Goal: Information Seeking & Learning: Compare options

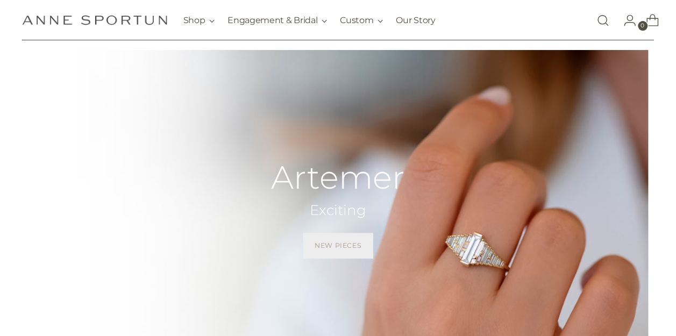
scroll to position [37, 0]
click at [462, 251] on link "/collections/artemer" at bounding box center [338, 223] width 676 height 349
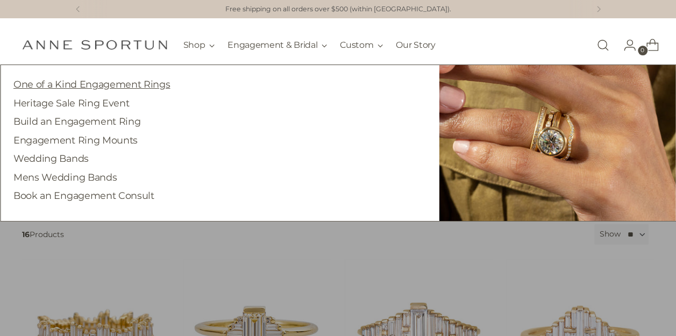
click at [117, 86] on link "One of a Kind Engagement Rings" at bounding box center [91, 83] width 156 height 11
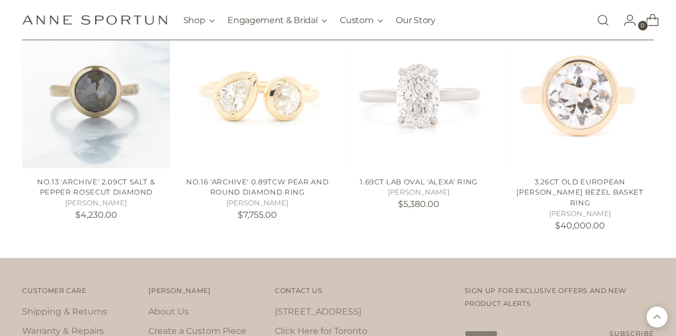
scroll to position [1357, 0]
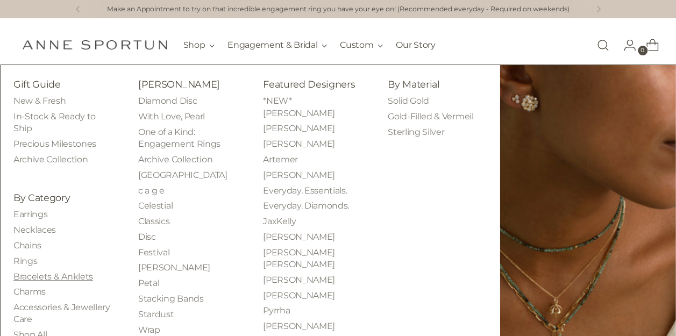
click at [70, 275] on link "Bracelets & Anklets" at bounding box center [53, 277] width 80 height 10
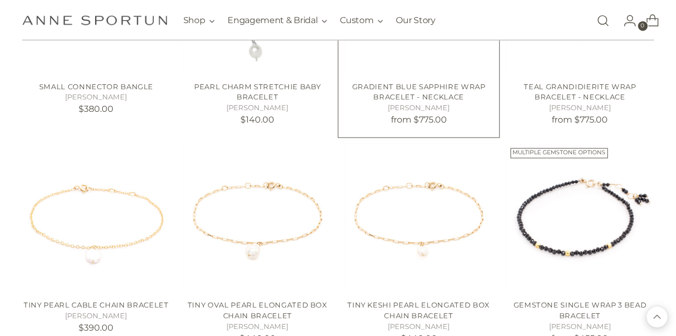
scroll to position [804, 0]
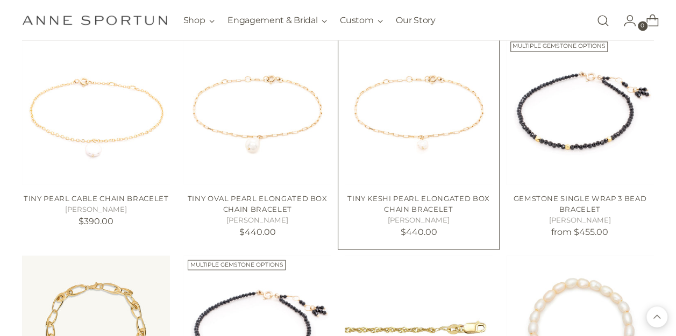
scroll to position [876, 0]
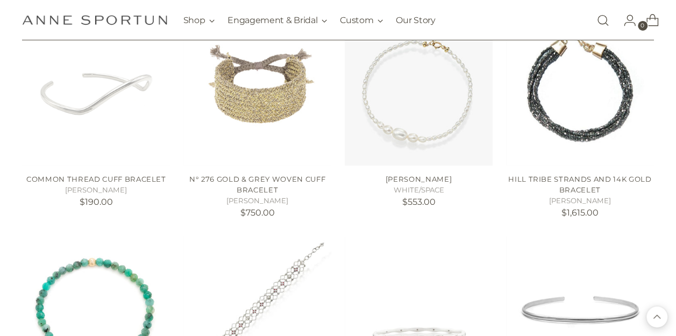
scroll to position [1737, 0]
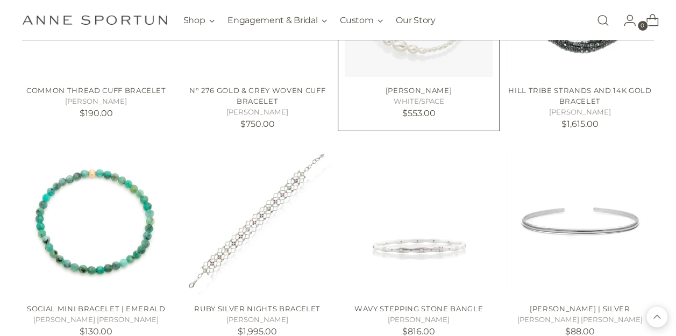
scroll to position [1870, 0]
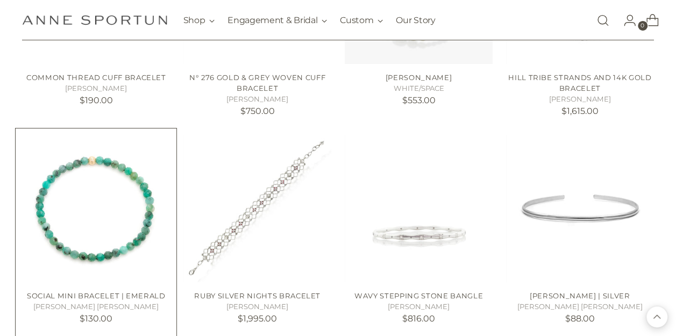
click at [0, 0] on img "Social Mini Bracelet | Emerald" at bounding box center [0, 0] width 0 height 0
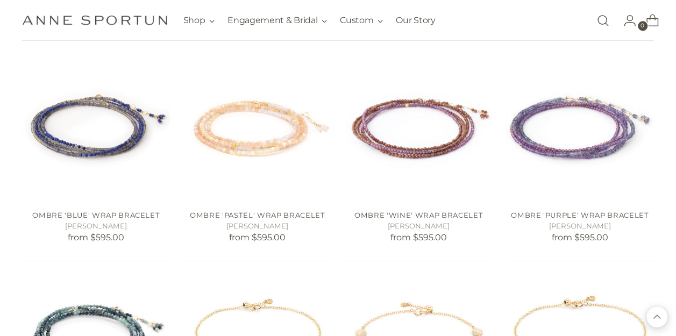
scroll to position [2586, 0]
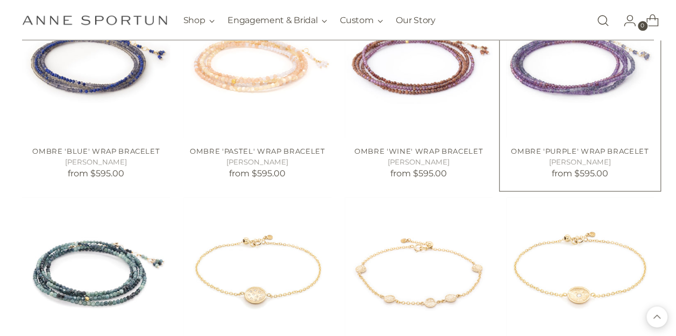
scroll to position [2746, 0]
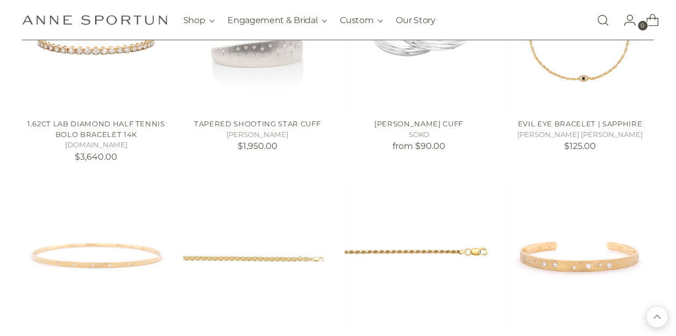
scroll to position [3529, 0]
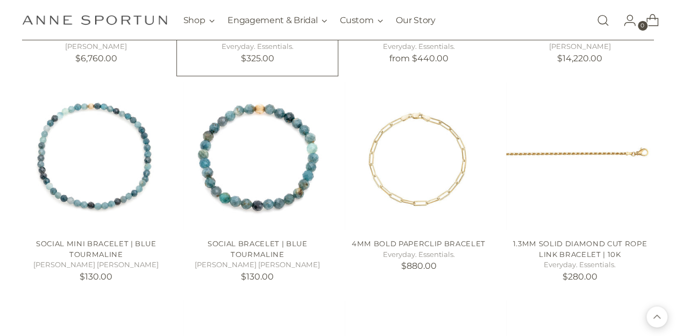
scroll to position [3856, 0]
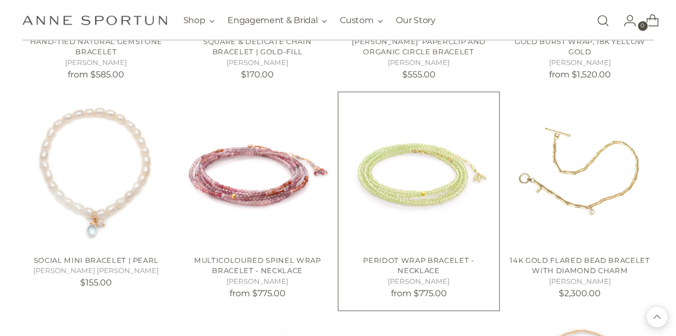
scroll to position [4933, 0]
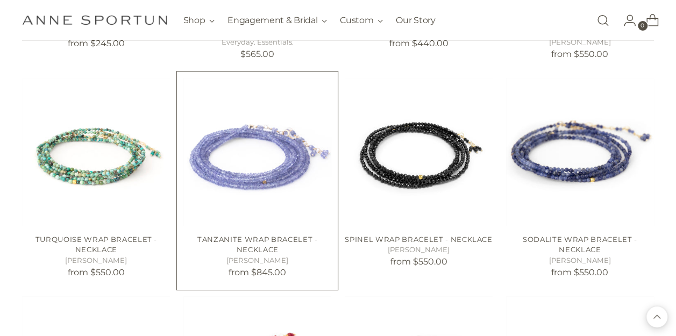
scroll to position [6044, 0]
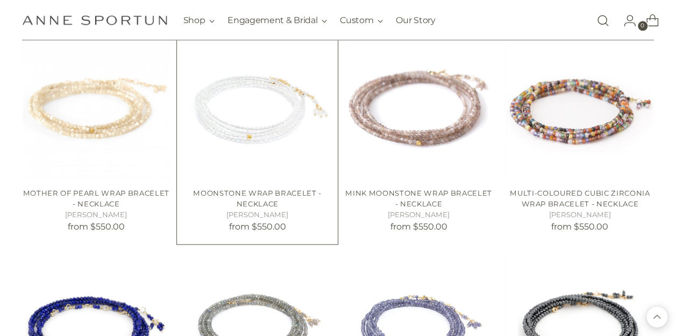
scroll to position [6744, 0]
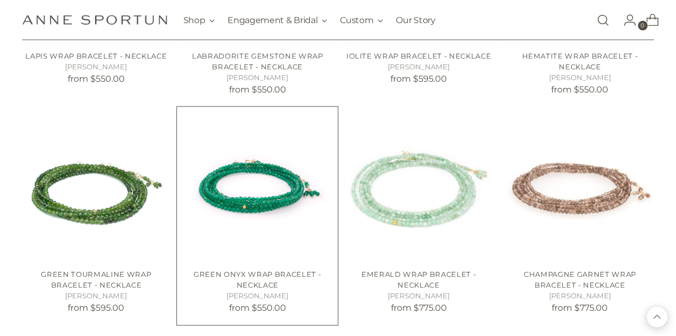
scroll to position [7099, 0]
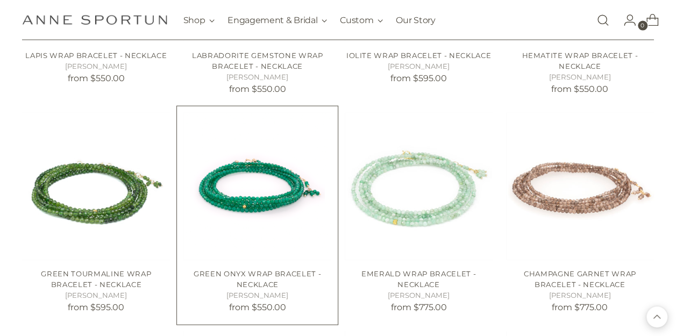
click at [0, 0] on img "Green Onyx Wrap Bracelet - Necklace" at bounding box center [0, 0] width 0 height 0
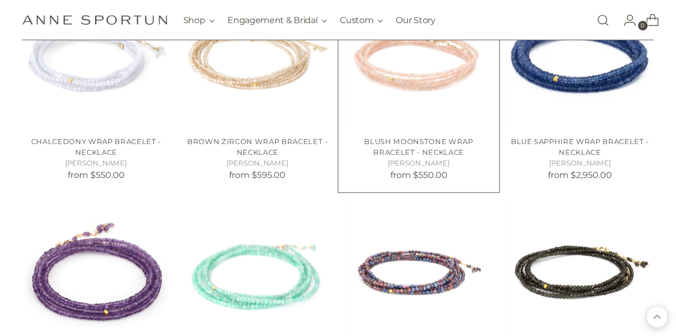
scroll to position [7451, 0]
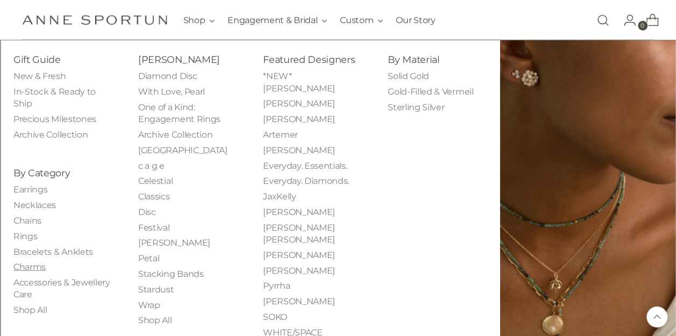
click at [28, 266] on link "Charms" at bounding box center [29, 267] width 32 height 10
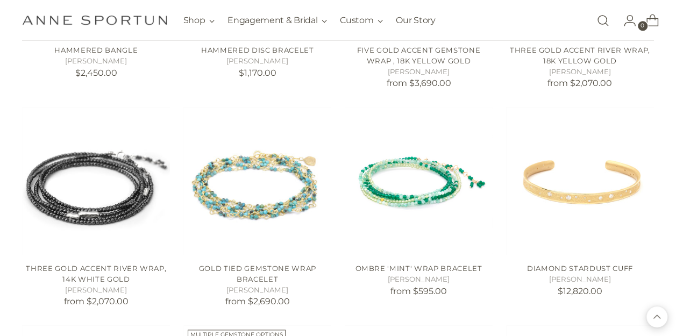
scroll to position [8639, 0]
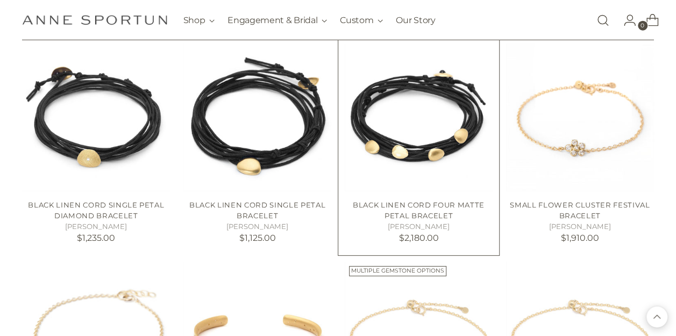
scroll to position [9518, 0]
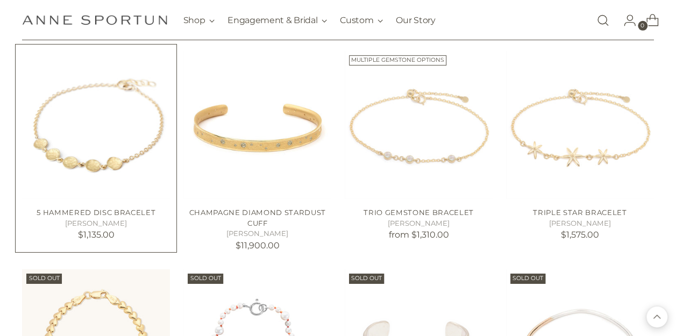
scroll to position [9777, 0]
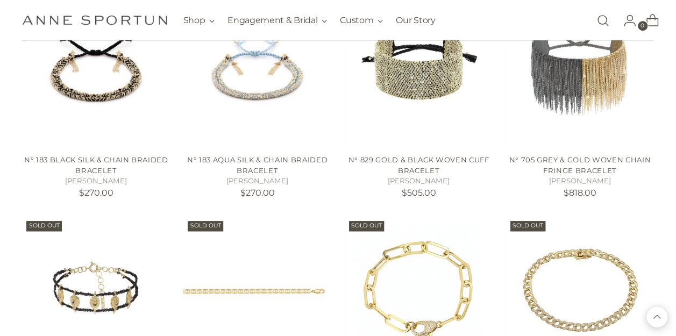
scroll to position [10653, 0]
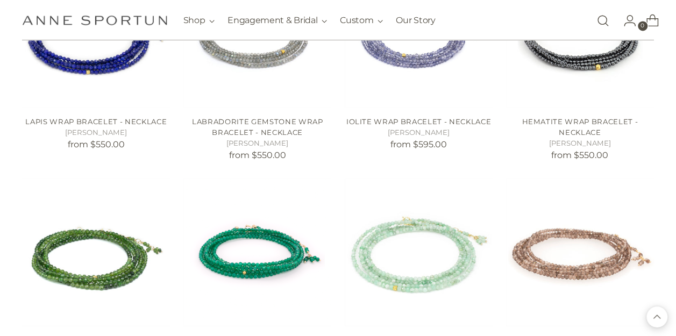
scroll to position [7035, 0]
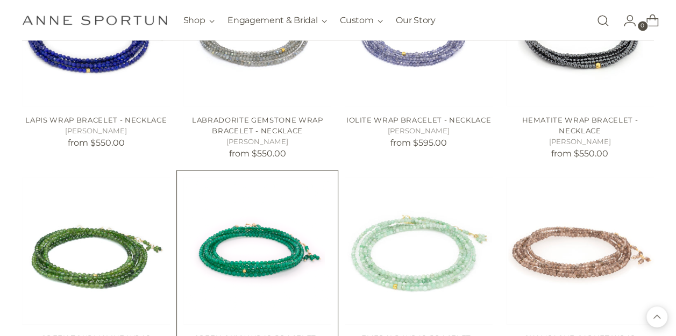
click at [0, 0] on img "Green Onyx Wrap Bracelet - Necklace" at bounding box center [0, 0] width 0 height 0
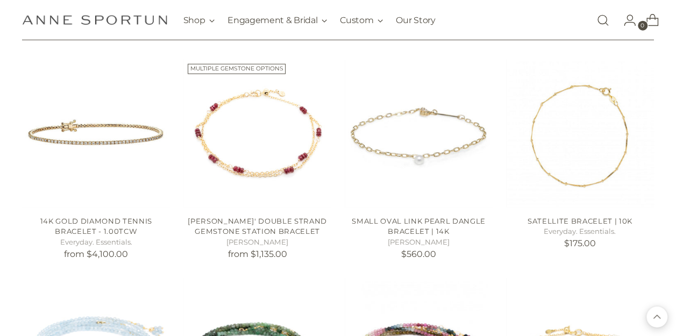
scroll to position [5505, 0]
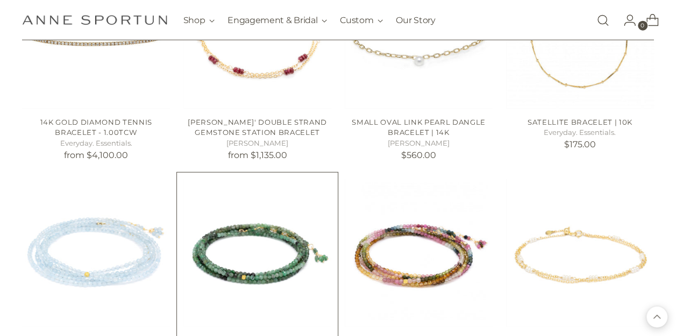
click at [0, 0] on img "Sakota Emerald Wrap Bracelet - Necklace" at bounding box center [0, 0] width 0 height 0
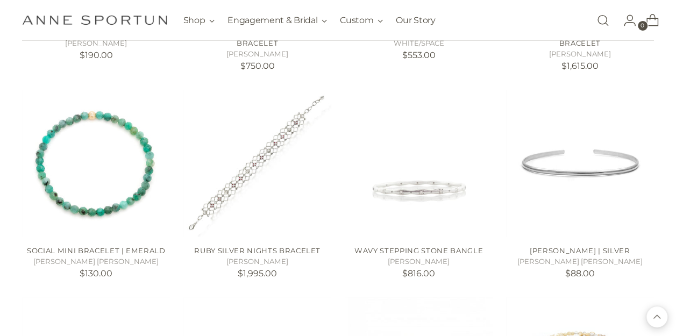
scroll to position [1915, 0]
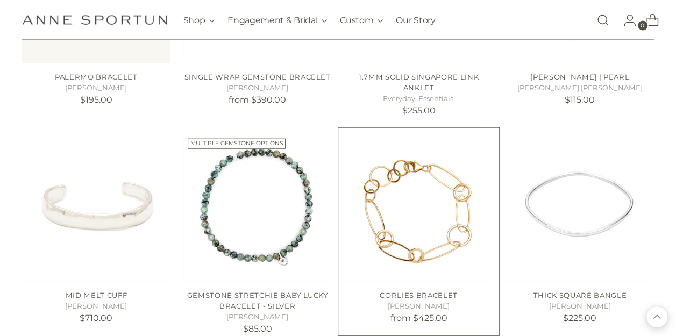
scroll to position [1217, 0]
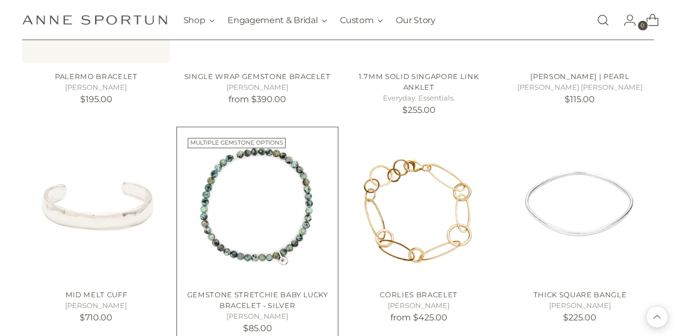
click at [0, 0] on img "Gemstone Stretchie Baby Lucky Bracelet - Silver" at bounding box center [0, 0] width 0 height 0
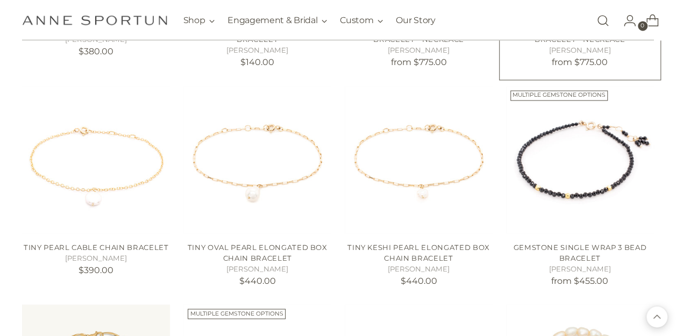
scroll to position [829, 0]
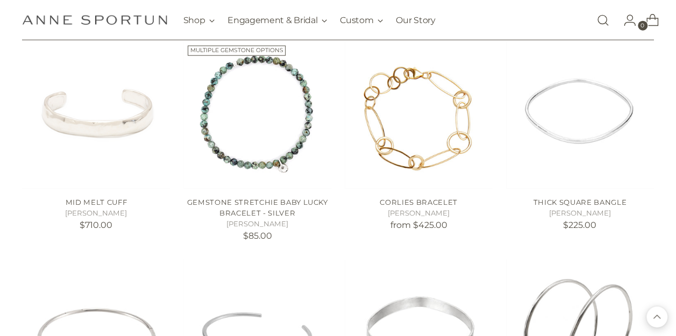
scroll to position [1311, 0]
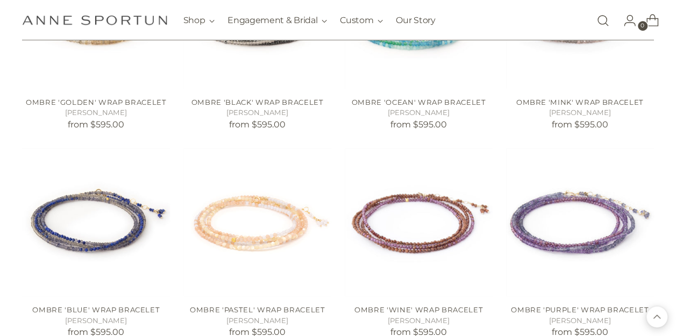
scroll to position [2486, 0]
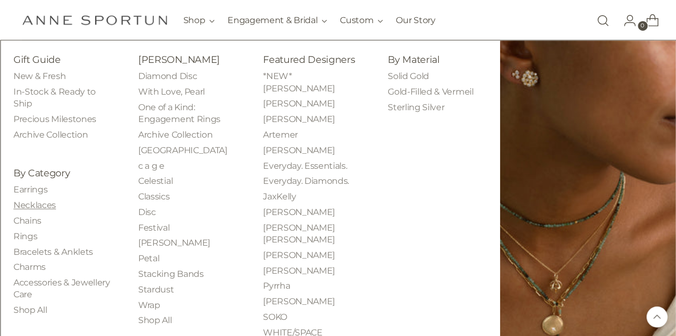
click at [35, 201] on link "Necklaces" at bounding box center [34, 205] width 42 height 10
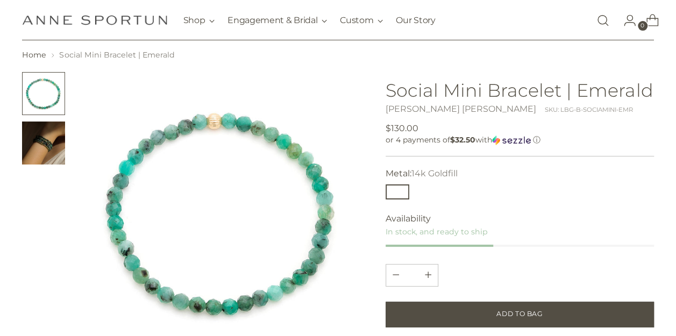
scroll to position [37, 0]
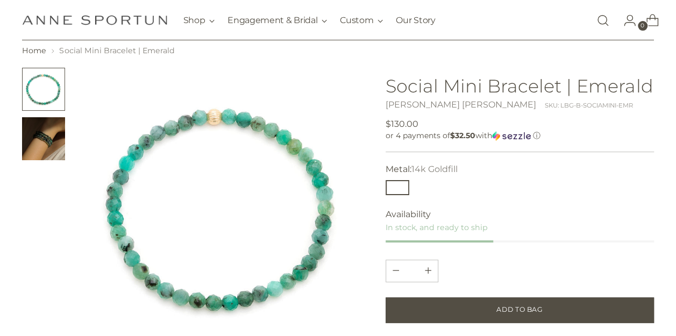
click at [49, 149] on img "Change image to image 2" at bounding box center [43, 138] width 43 height 43
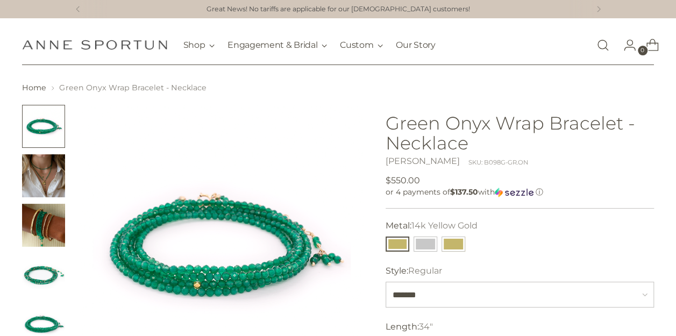
scroll to position [99, 0]
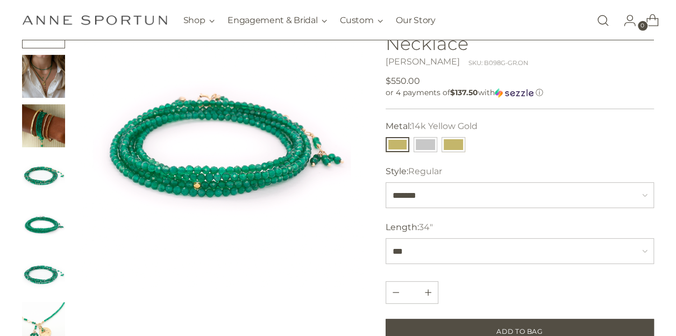
click at [54, 86] on img "Change image to image 2" at bounding box center [43, 76] width 43 height 43
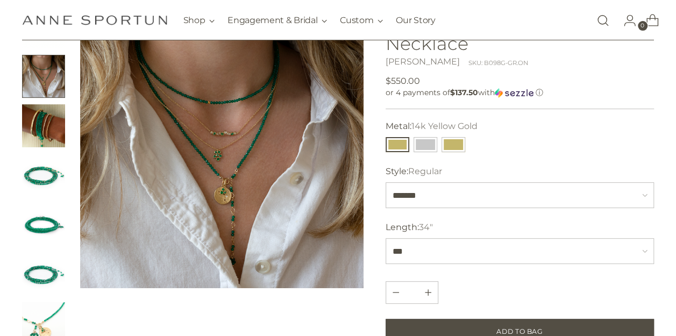
click at [39, 167] on img "Change image to image 4" at bounding box center [43, 175] width 43 height 43
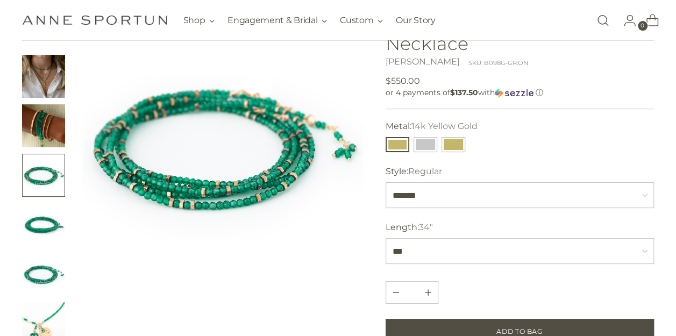
click at [49, 115] on img "Change image to image 3" at bounding box center [43, 125] width 43 height 43
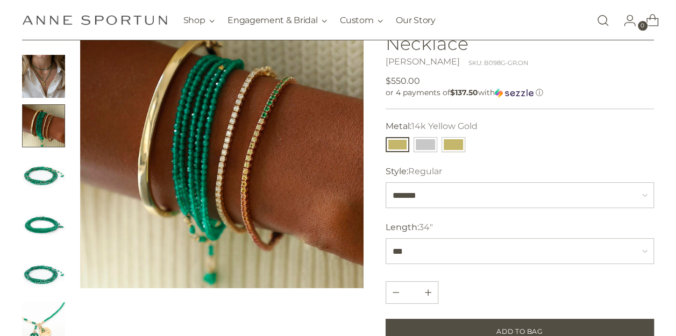
click at [51, 76] on img "Change image to image 2" at bounding box center [43, 76] width 43 height 43
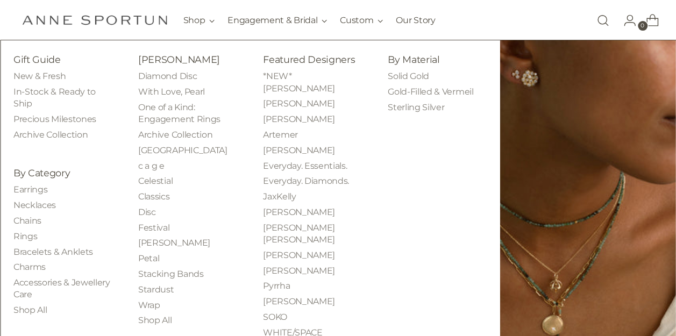
scroll to position [35, 0]
click at [22, 267] on link "Charms" at bounding box center [29, 267] width 32 height 10
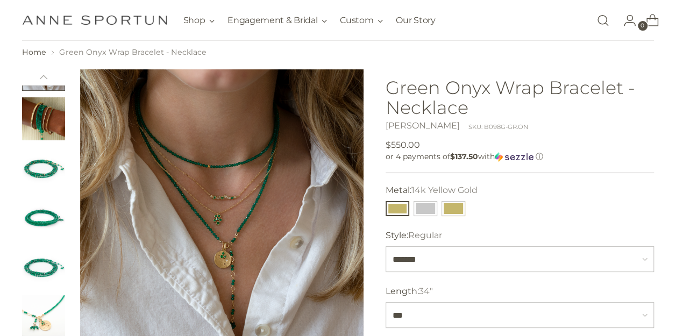
scroll to position [72, 0]
click at [40, 123] on img "Change image to image 3" at bounding box center [43, 118] width 43 height 43
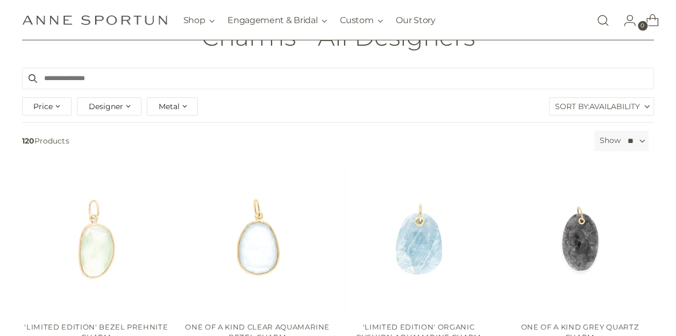
scroll to position [106, 0]
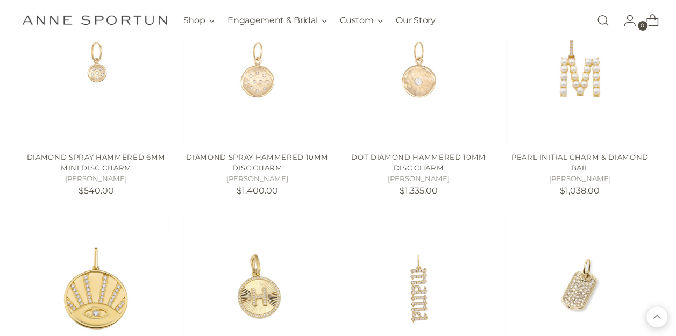
scroll to position [1791, 0]
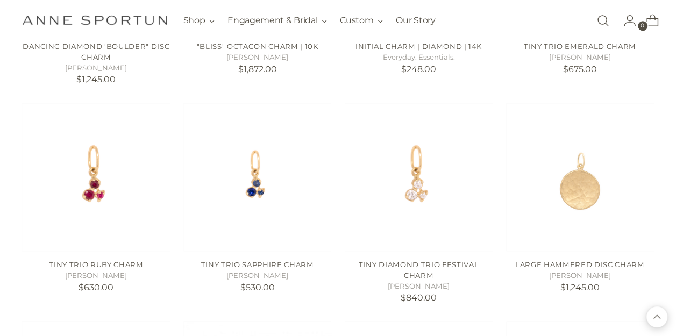
scroll to position [2559, 0]
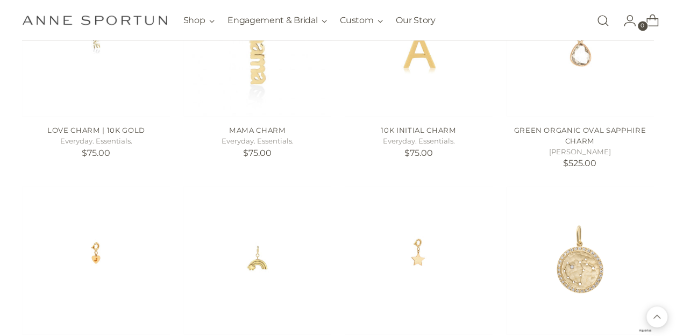
scroll to position [2917, 0]
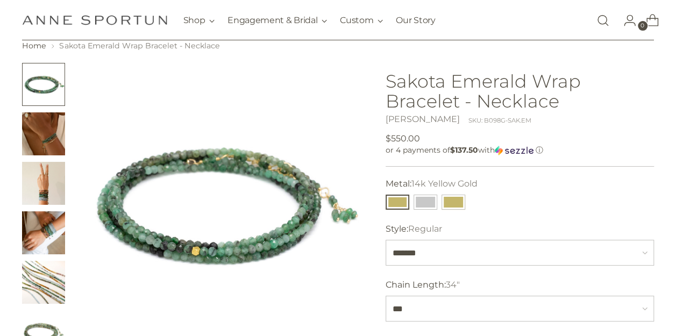
scroll to position [43, 0]
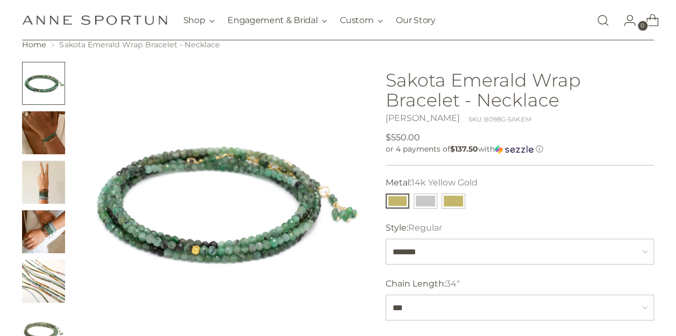
click at [44, 234] on img "Change image to image 4" at bounding box center [43, 231] width 43 height 43
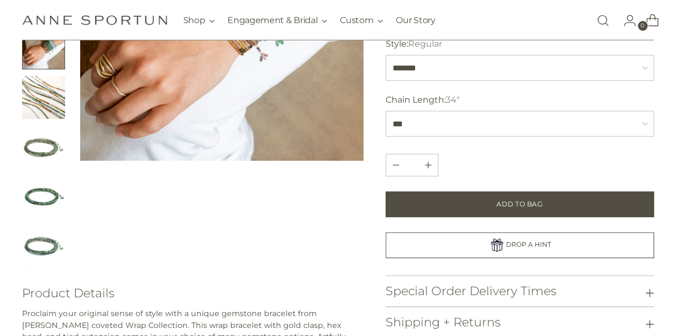
scroll to position [232, 0]
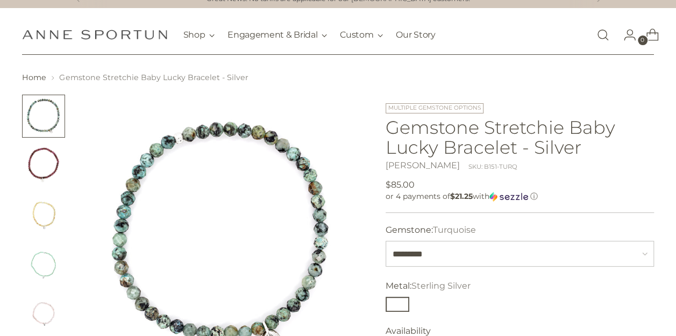
scroll to position [14, 0]
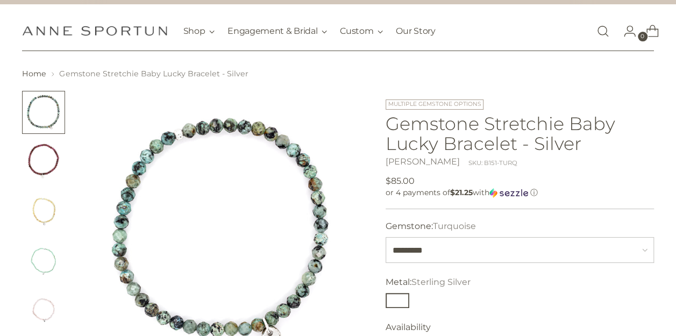
click at [45, 157] on img "Change image to image 2" at bounding box center [43, 161] width 43 height 43
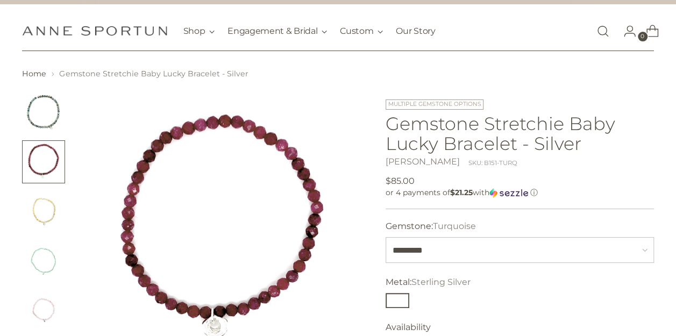
click at [44, 216] on img "Change image to image 3" at bounding box center [43, 211] width 43 height 43
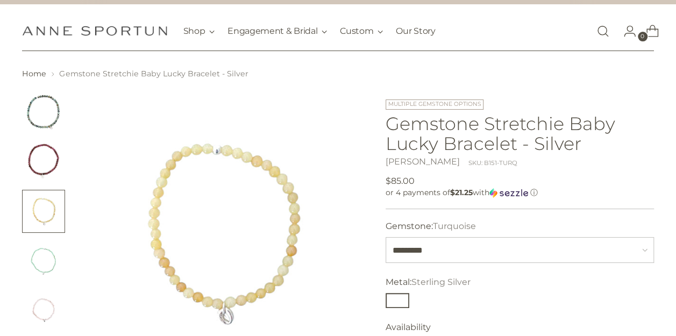
click at [40, 242] on img "Change image to image 4" at bounding box center [43, 260] width 43 height 43
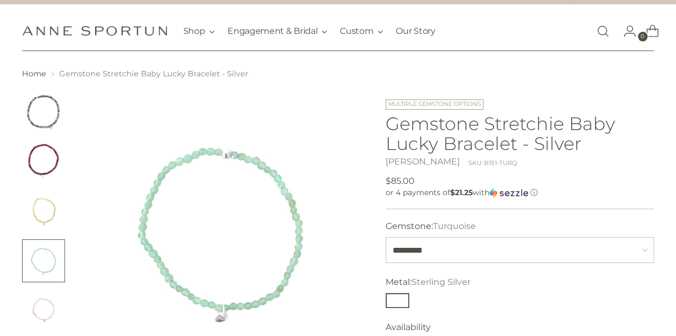
click at [40, 303] on img "Change image to image 5" at bounding box center [43, 310] width 43 height 43
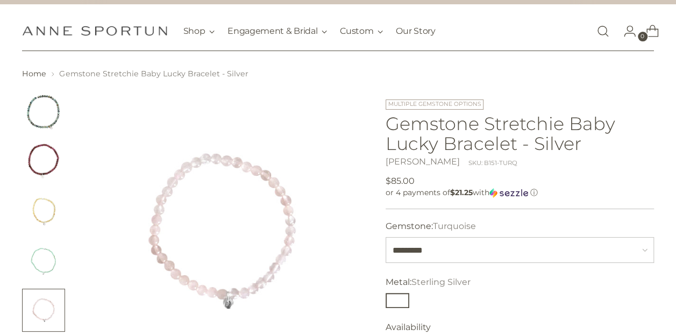
click at [48, 113] on img "Change image to image 1" at bounding box center [43, 112] width 43 height 43
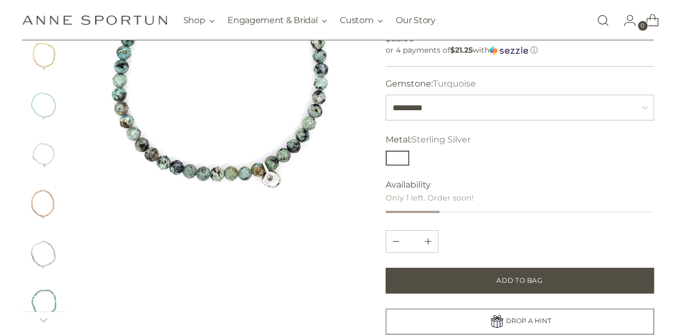
scroll to position [174, 0]
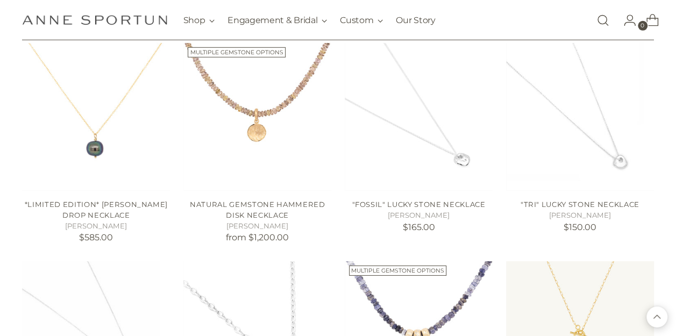
scroll to position [1537, 0]
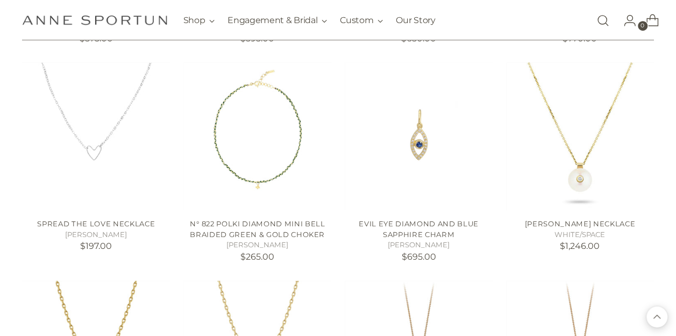
scroll to position [2373, 0]
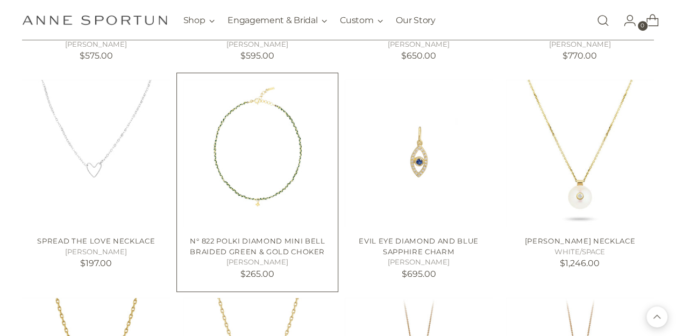
click at [0, 0] on img "N° 822 Polki Diamond Mini Bell Braided Green & Gold Choker" at bounding box center [0, 0] width 0 height 0
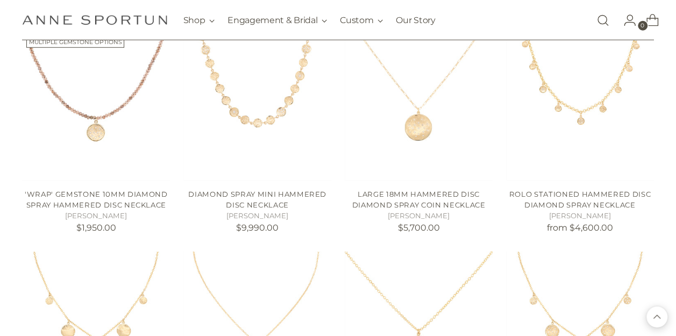
scroll to position [3533, 0]
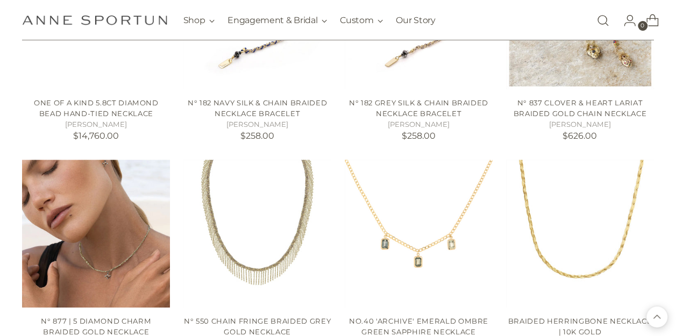
scroll to position [4298, 1]
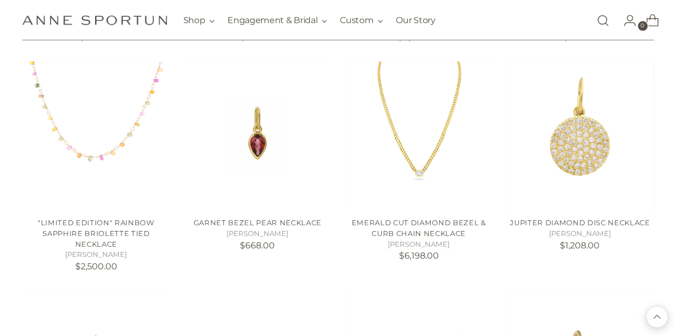
scroll to position [4569, 1]
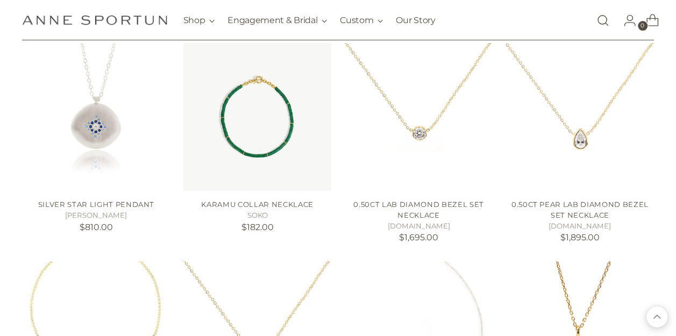
scroll to position [6173, 1]
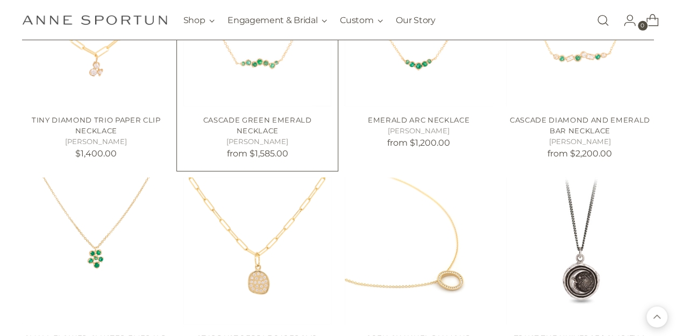
scroll to position [7848, 1]
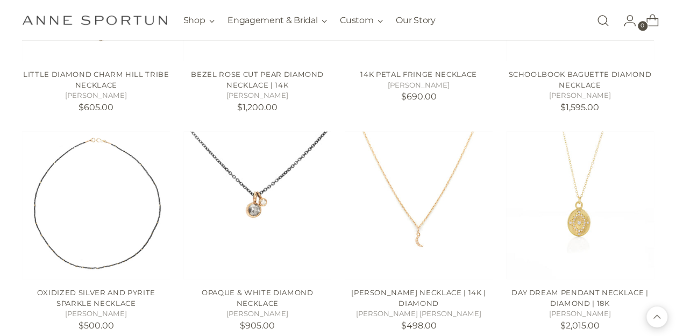
scroll to position [8769, 1]
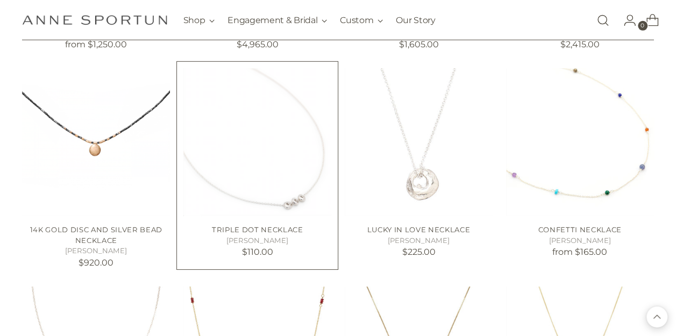
scroll to position [9672, 1]
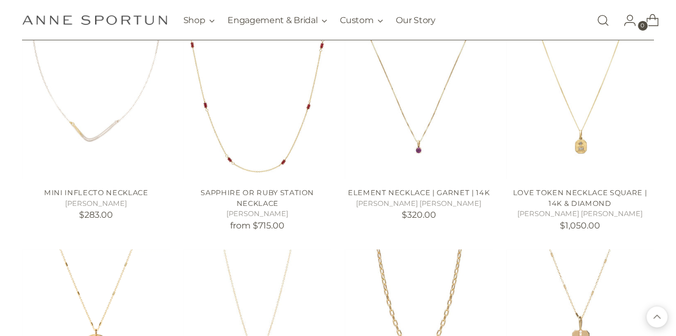
scroll to position [9929, 1]
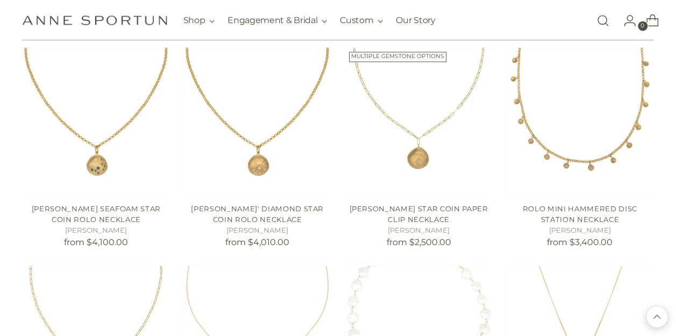
scroll to position [11014, 1]
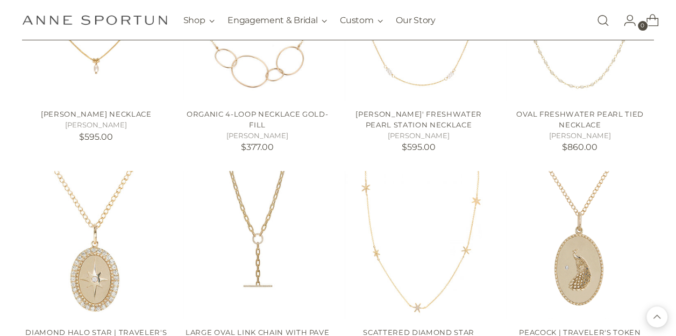
scroll to position [12202, 1]
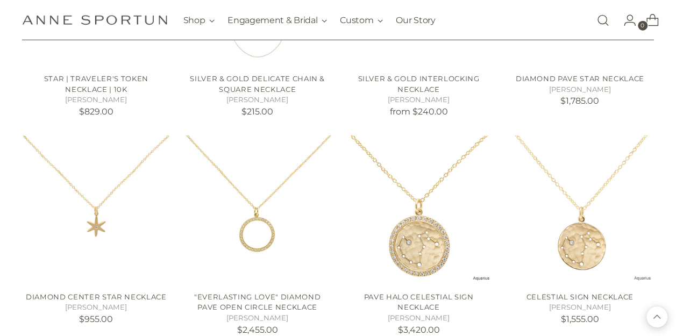
scroll to position [13582, 0]
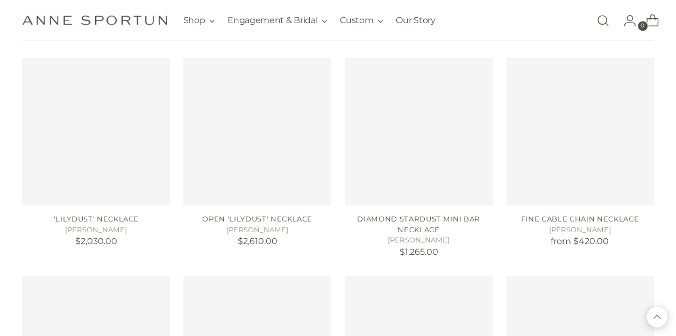
scroll to position [15009, 4]
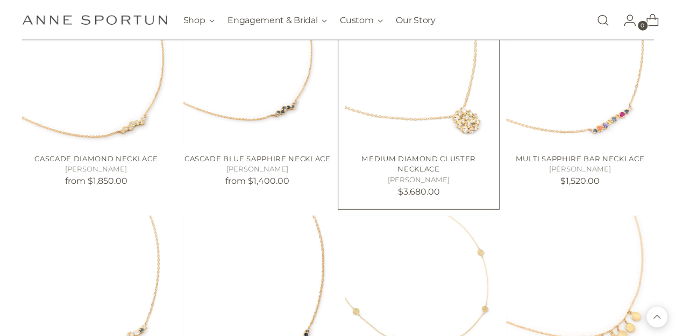
scroll to position [15647, 4]
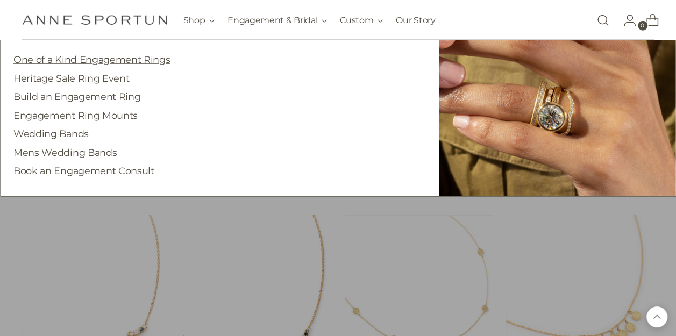
click at [119, 61] on link "One of a Kind Engagement Rings" at bounding box center [91, 59] width 156 height 11
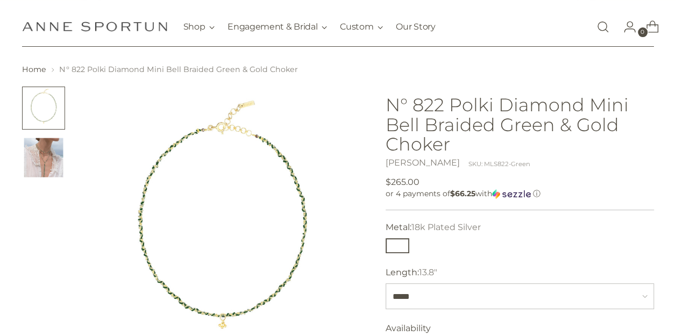
scroll to position [47, 0]
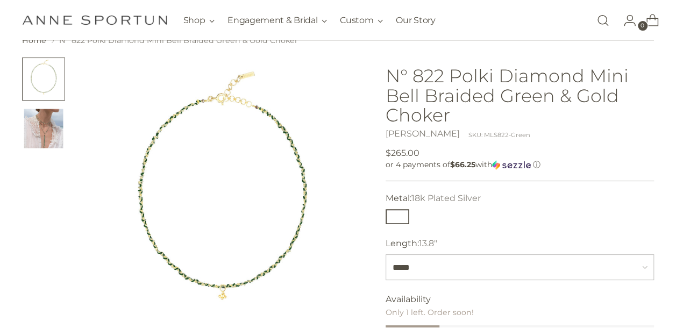
click at [45, 135] on img "Change image to image 2" at bounding box center [43, 128] width 43 height 43
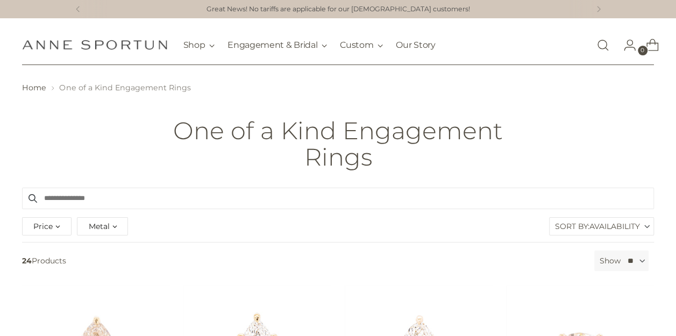
click at [65, 225] on div "Price" at bounding box center [46, 226] width 49 height 18
type input "*******"
drag, startPoint x: 197, startPoint y: 274, endPoint x: 46, endPoint y: 283, distance: 150.8
click at [46, 275] on div "$4,230.00 $78,500.00" at bounding box center [116, 274] width 171 height 2
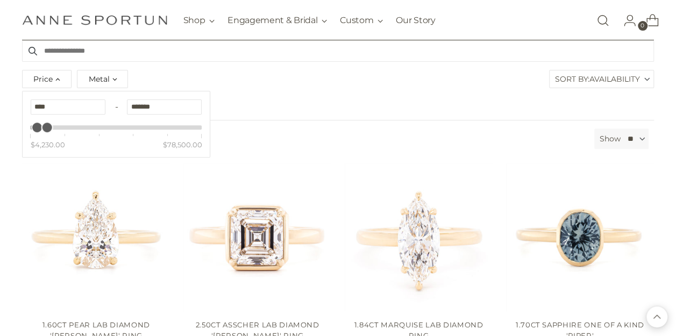
scroll to position [113, 0]
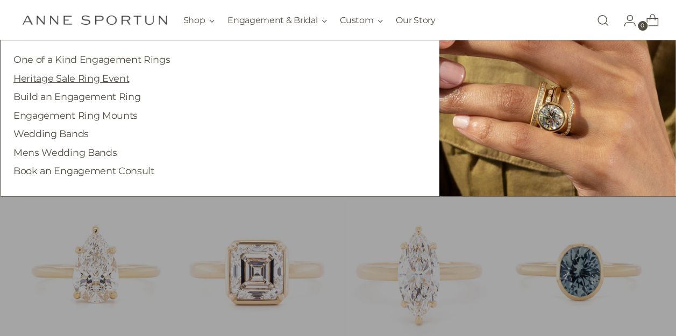
click at [102, 78] on link "Heritage Sale Ring Event" at bounding box center [71, 78] width 116 height 11
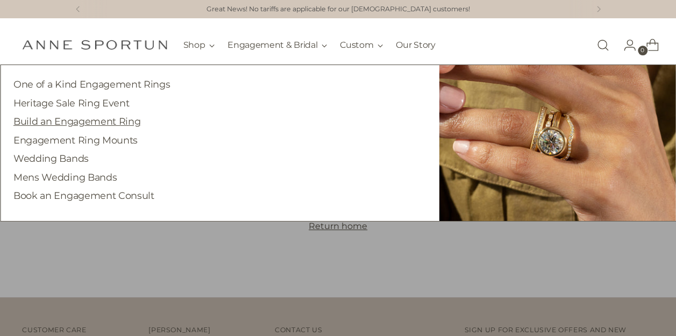
click at [103, 124] on link "Build an Engagement Ring" at bounding box center [76, 121] width 127 height 11
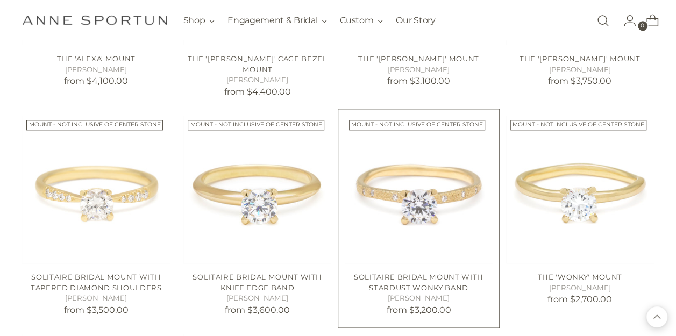
scroll to position [650, 0]
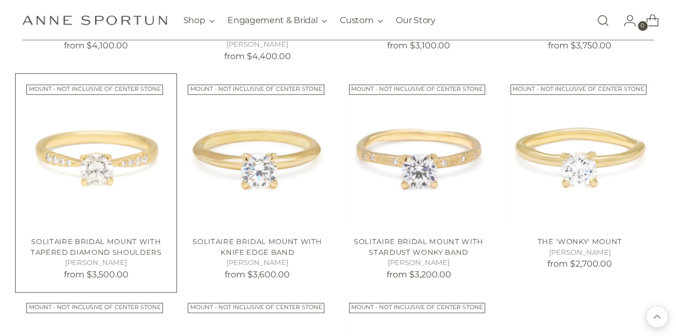
click at [0, 0] on img "Solitaire Bridal Mount with Tapered Diamond Shoulders" at bounding box center [0, 0] width 0 height 0
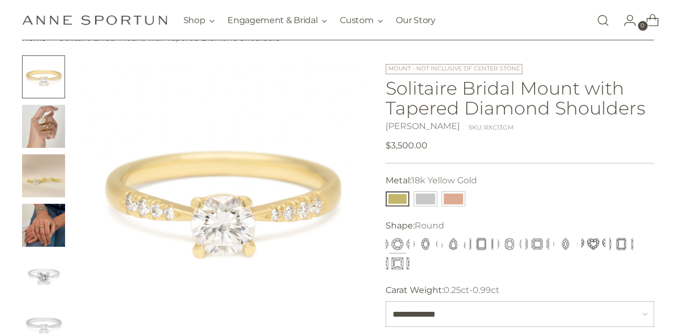
scroll to position [51, 0]
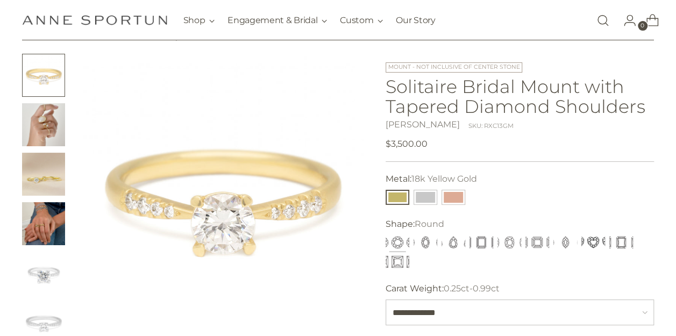
click at [55, 220] on img "Change image to image 4" at bounding box center [43, 223] width 43 height 43
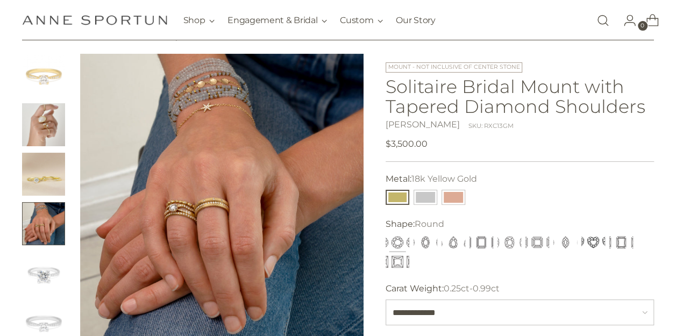
click at [204, 211] on img at bounding box center [221, 195] width 283 height 283
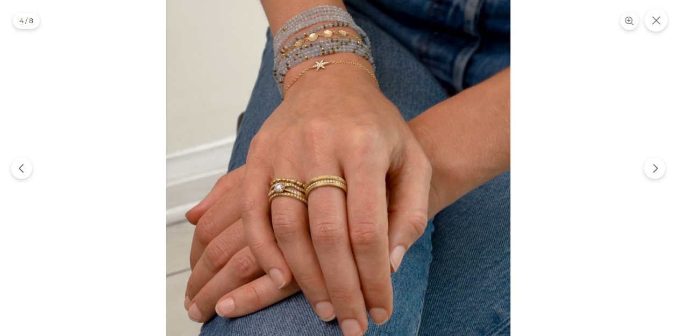
click at [295, 194] on img at bounding box center [338, 172] width 344 height 344
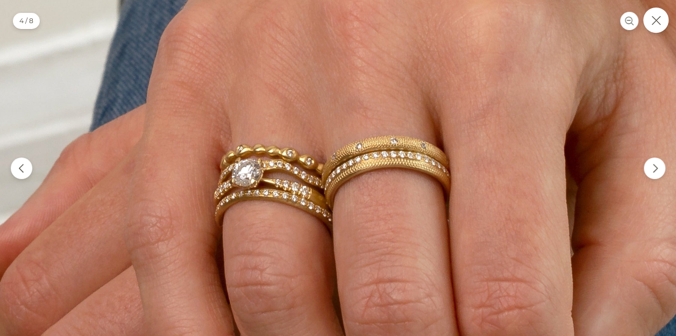
click at [656, 27] on button "Close" at bounding box center [655, 20] width 25 height 25
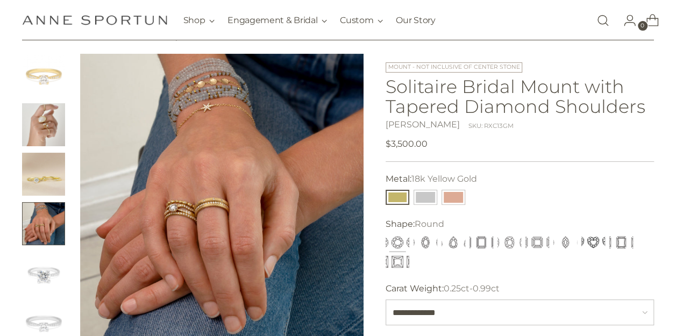
click at [166, 206] on img at bounding box center [221, 195] width 283 height 283
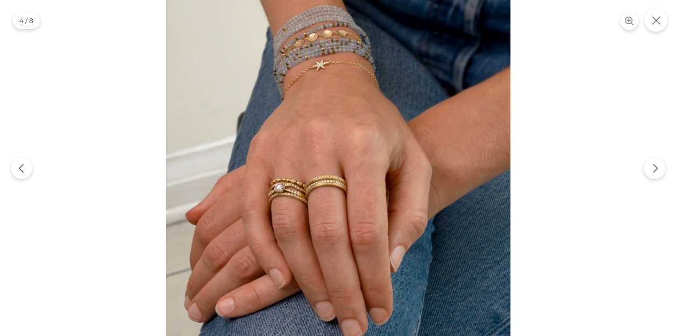
click at [259, 181] on img at bounding box center [338, 172] width 344 height 344
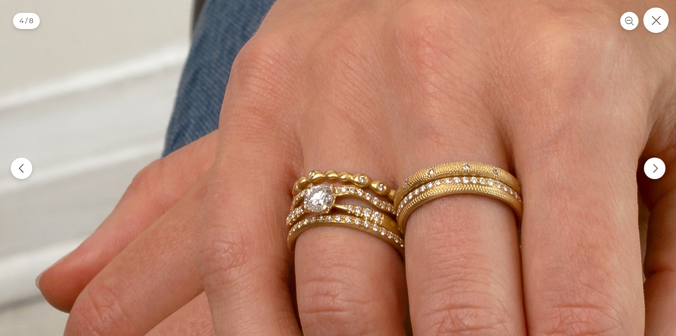
click at [655, 25] on button "Close" at bounding box center [655, 20] width 25 height 25
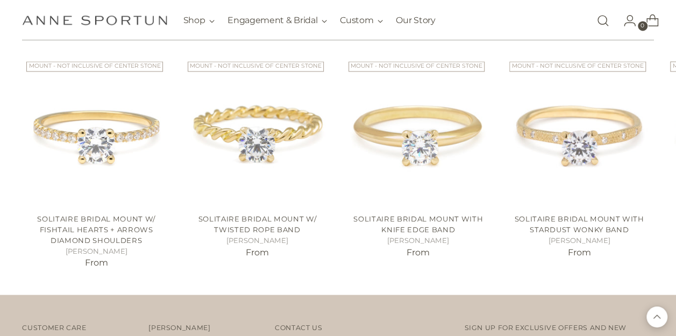
scroll to position [874, 0]
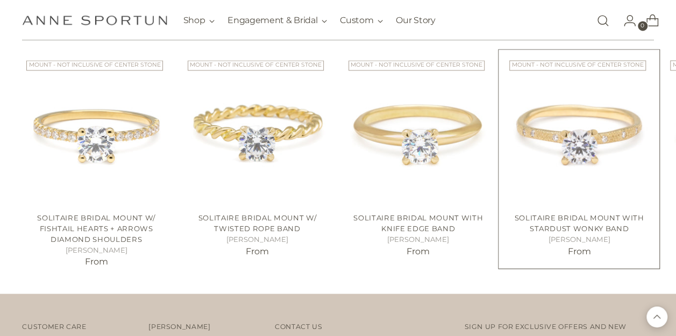
click at [0, 0] on img "Solitaire Bridal Mount with Stardust Wonky Band" at bounding box center [0, 0] width 0 height 0
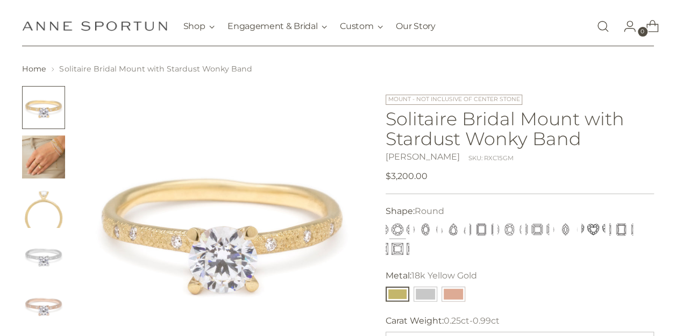
scroll to position [19, 0]
click at [51, 158] on img "Change image to image 2" at bounding box center [43, 156] width 43 height 43
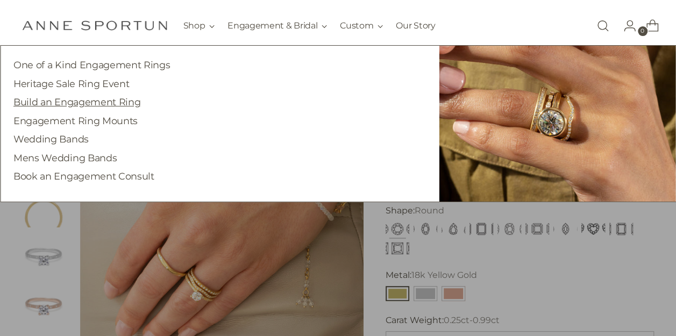
click at [94, 106] on link "Build an Engagement Ring" at bounding box center [76, 101] width 127 height 11
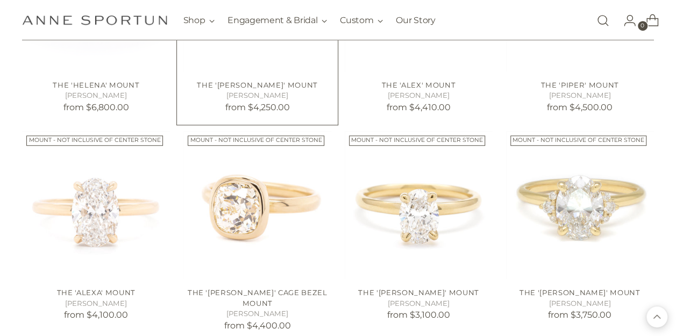
scroll to position [380, 0]
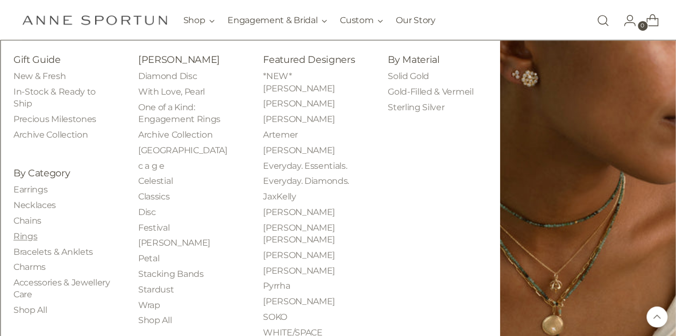
click at [26, 234] on link "Rings" at bounding box center [25, 236] width 24 height 10
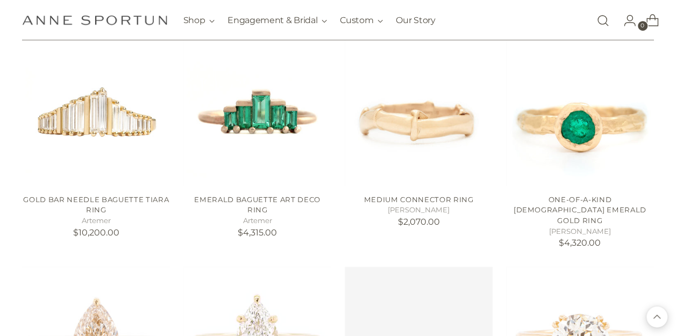
scroll to position [439, 0]
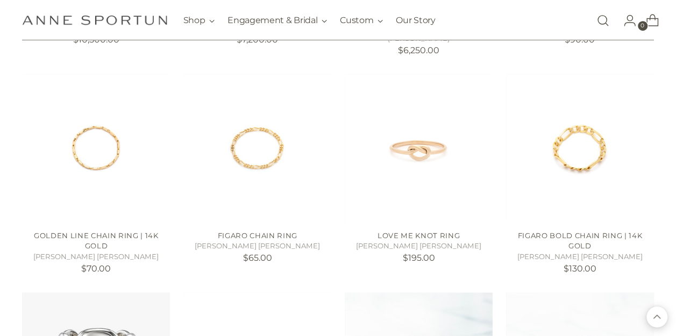
scroll to position [2390, 0]
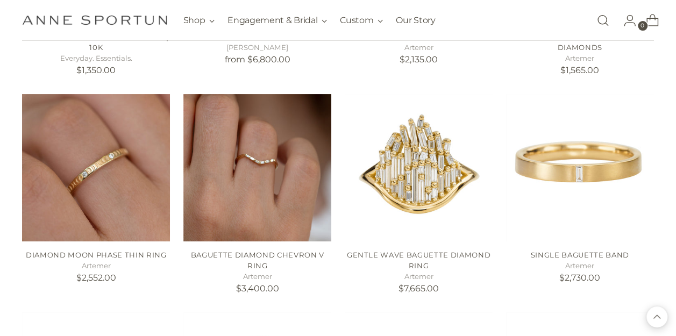
scroll to position [4119, 0]
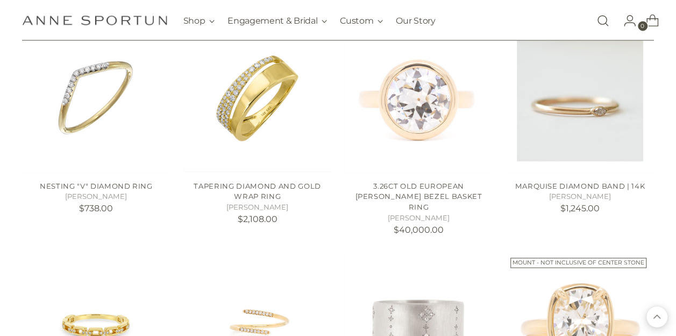
scroll to position [5092, 0]
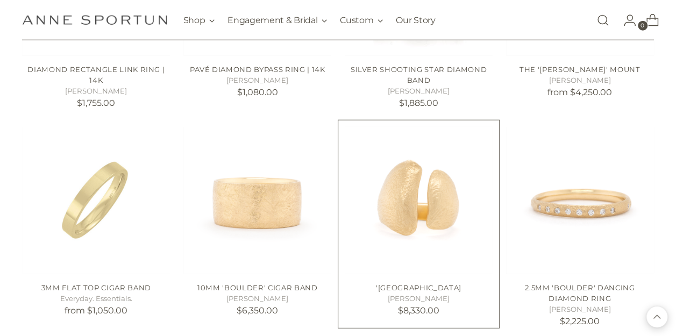
scroll to position [5428, 1]
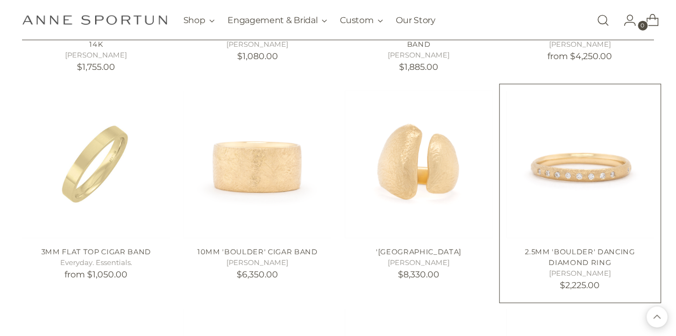
click at [0, 0] on img "2.5mm 'Boulder' Dancing Diamond Ring" at bounding box center [0, 0] width 0 height 0
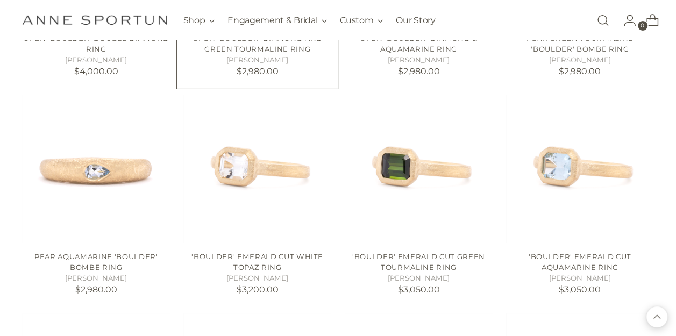
scroll to position [5863, 1]
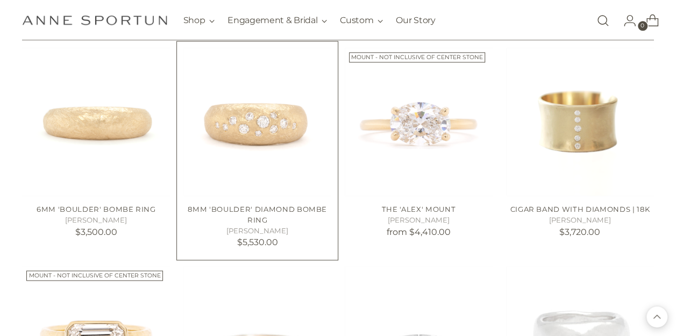
scroll to position [6782, 1]
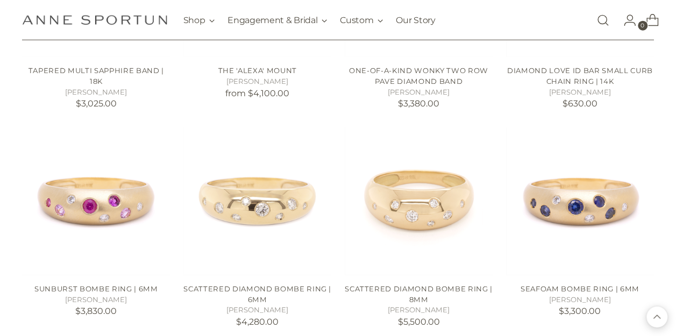
scroll to position [7358, 1]
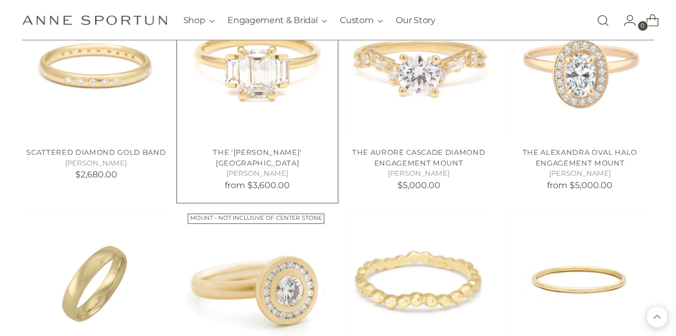
scroll to position [8646, 1]
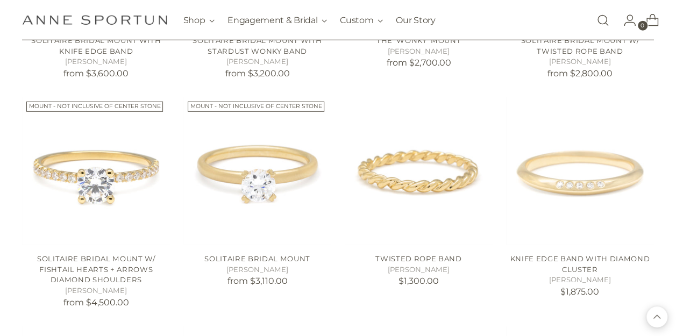
scroll to position [9560, 1]
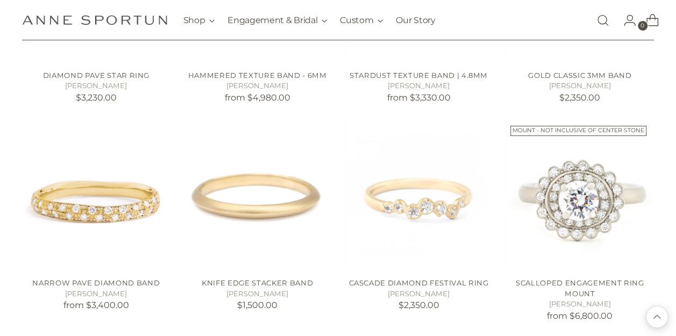
scroll to position [9971, 1]
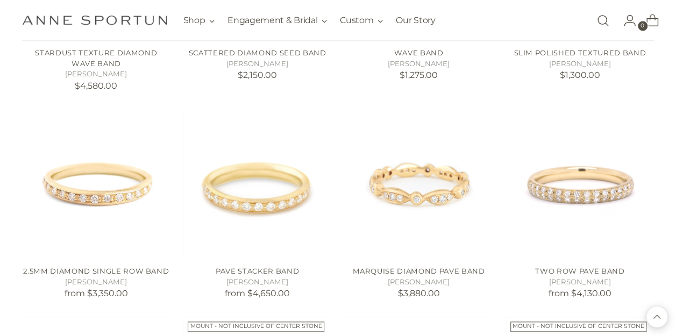
scroll to position [10637, 1]
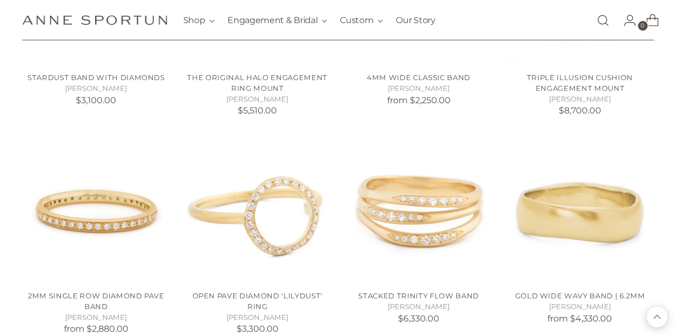
scroll to position [12155, 1]
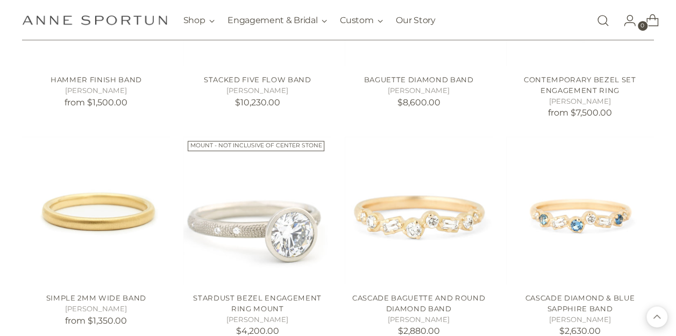
scroll to position [12555, 1]
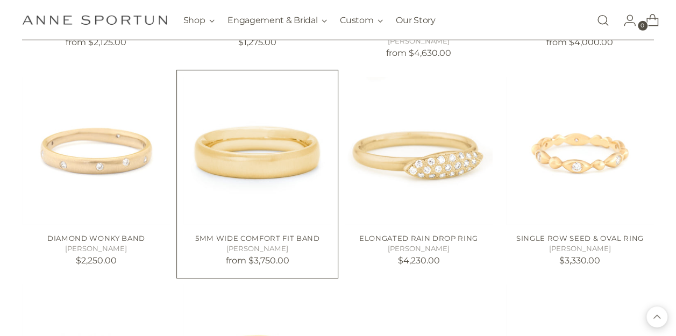
scroll to position [13891, 1]
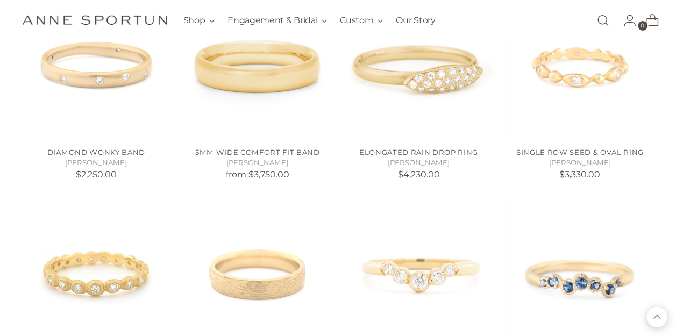
scroll to position [13995, 1]
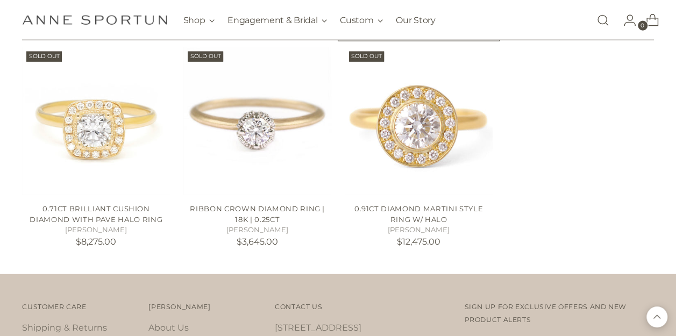
scroll to position [15427, 1]
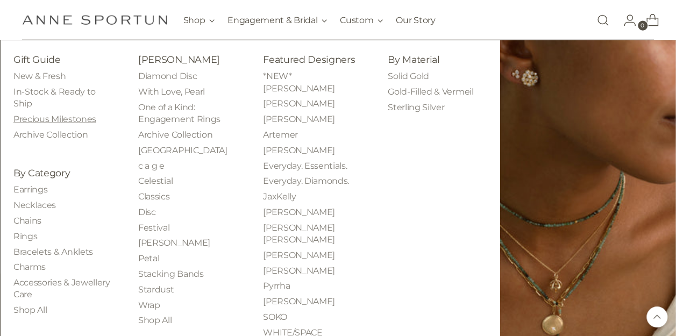
click at [64, 124] on link "Precious Milestones" at bounding box center [54, 119] width 83 height 10
drag, startPoint x: 275, startPoint y: 169, endPoint x: 267, endPoint y: 170, distance: 8.1
click at [267, 176] on link "Everyday. Diamonds." at bounding box center [306, 181] width 86 height 10
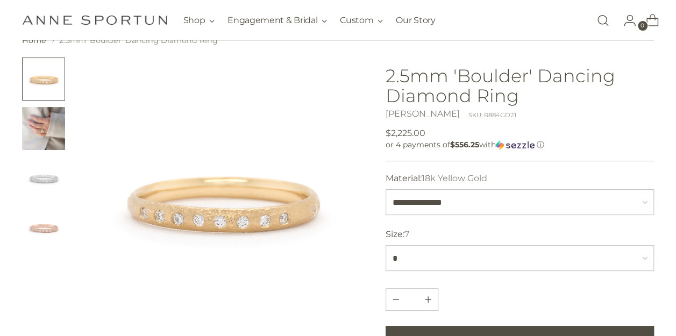
scroll to position [48, 0]
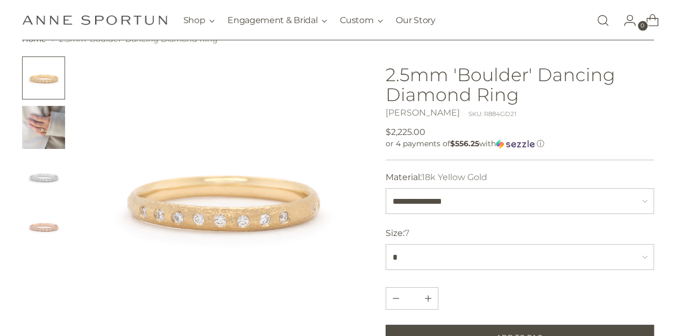
click at [34, 139] on img "Change image to image 2" at bounding box center [43, 127] width 43 height 43
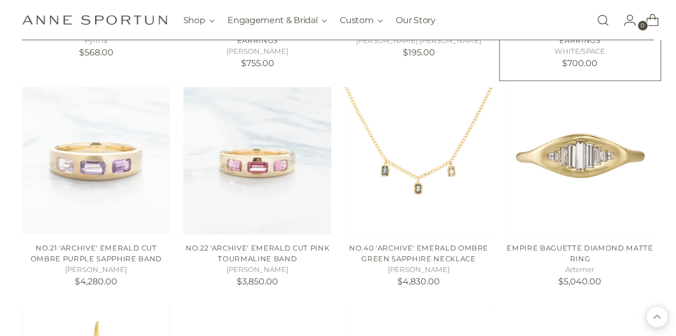
scroll to position [1482, 0]
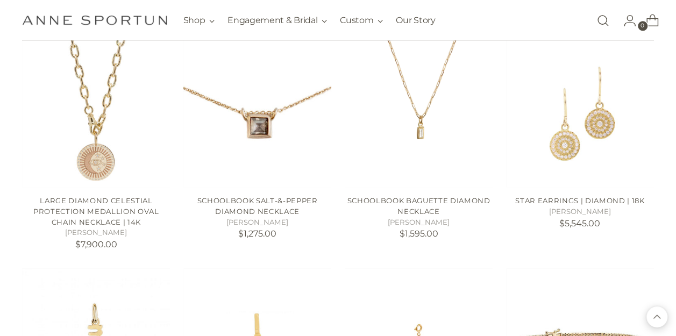
scroll to position [2664, 0]
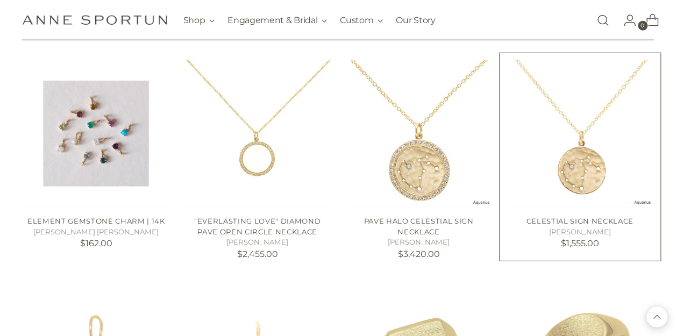
scroll to position [3486, 4]
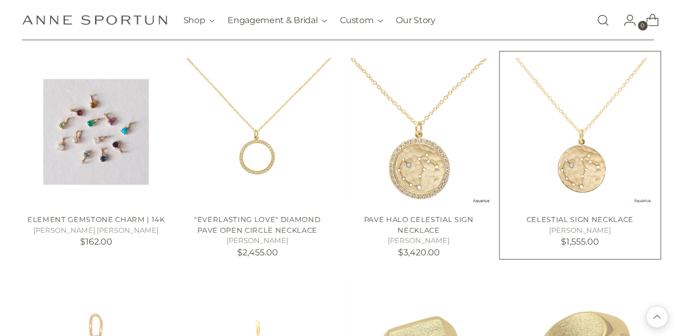
click at [0, 0] on img "Celestial Sign Necklace" at bounding box center [0, 0] width 0 height 0
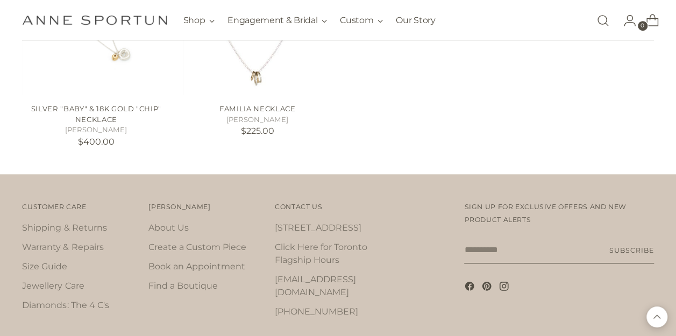
scroll to position [4459, 4]
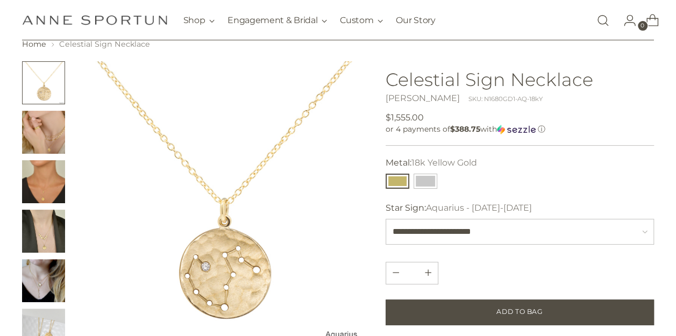
scroll to position [42, 0]
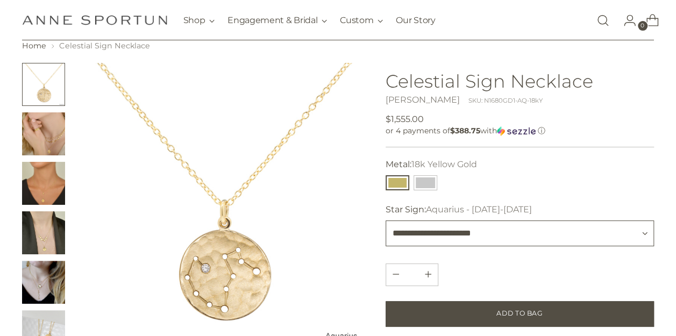
click at [456, 236] on select "**********" at bounding box center [519, 233] width 268 height 26
select select "**********"
click at [385, 220] on select "**********" at bounding box center [519, 233] width 268 height 26
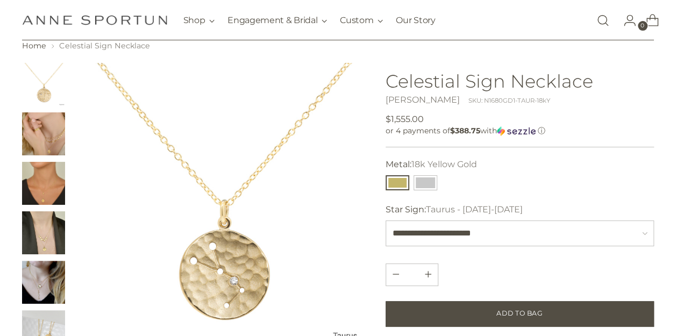
click at [43, 178] on img "Change image to image 3" at bounding box center [43, 183] width 43 height 43
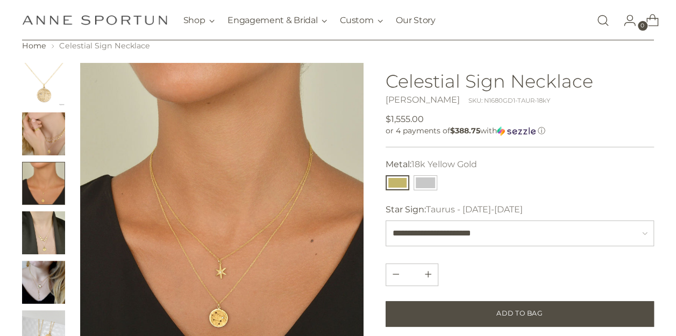
click at [41, 243] on img "Change image to image 4" at bounding box center [43, 232] width 43 height 43
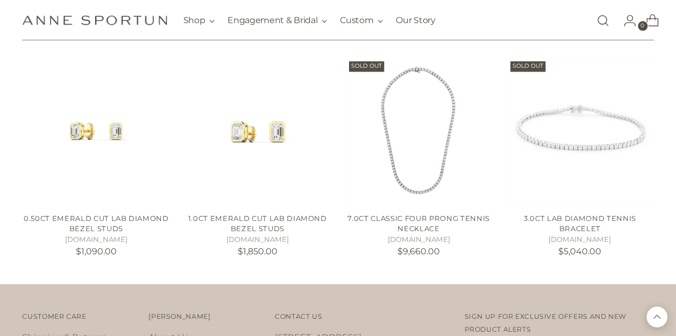
scroll to position [658, 0]
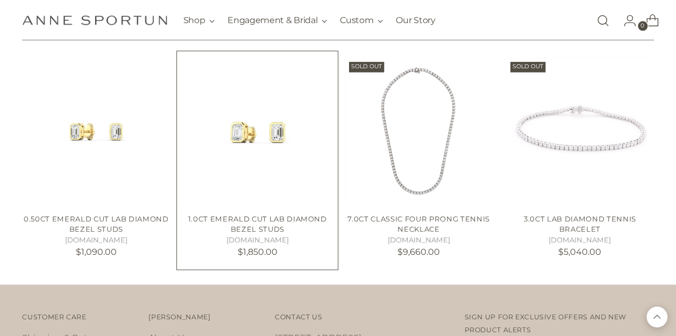
click at [0, 0] on img "1.0ct Emerald Cut Lab Diamond Bezel Studs" at bounding box center [0, 0] width 0 height 0
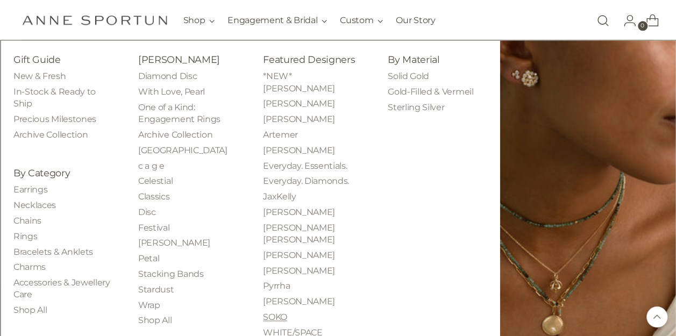
click at [263, 312] on link "SOKO" at bounding box center [275, 317] width 24 height 10
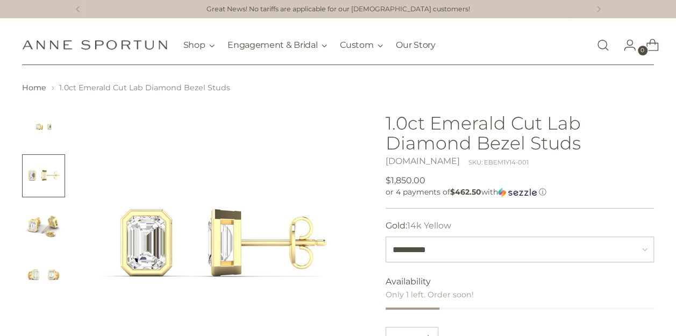
click at [40, 211] on img "Change image to image 3" at bounding box center [43, 225] width 43 height 43
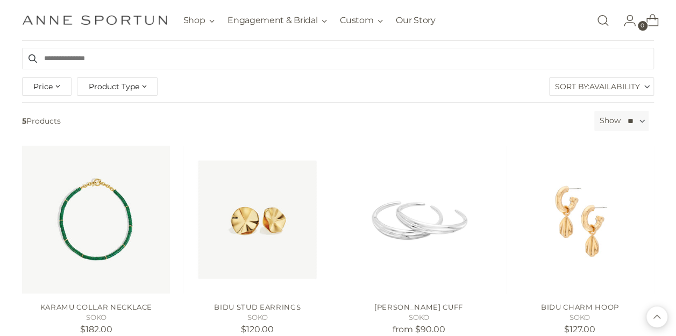
scroll to position [113, 0]
